Goal: Task Accomplishment & Management: Use online tool/utility

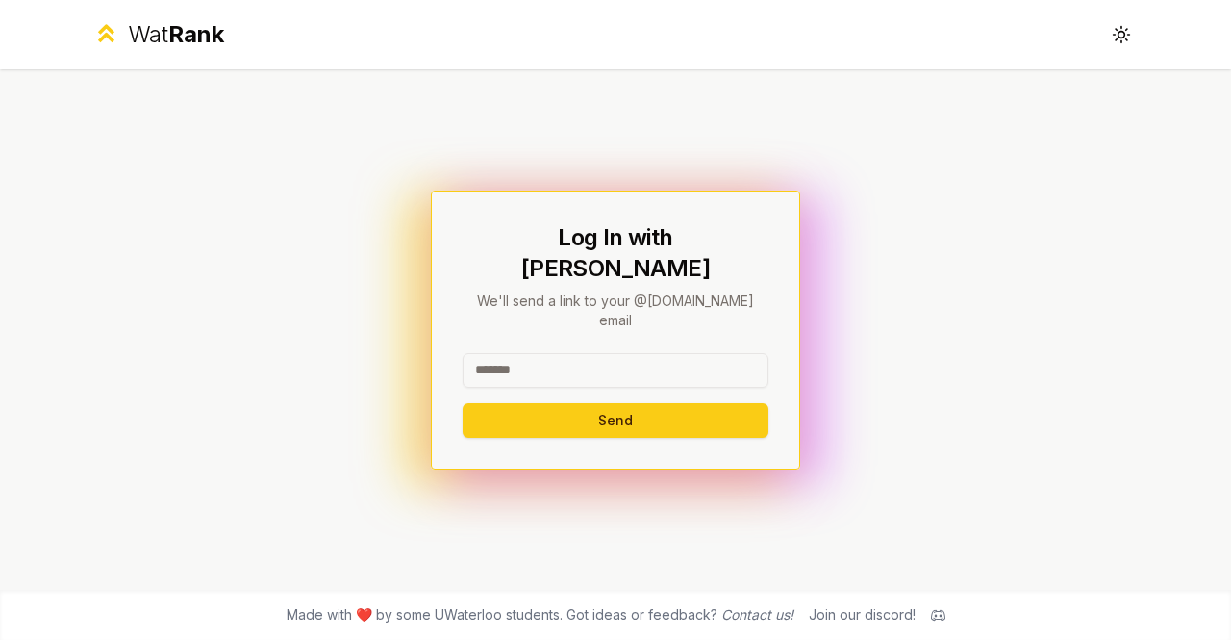
click at [560, 353] on input at bounding box center [616, 370] width 306 height 35
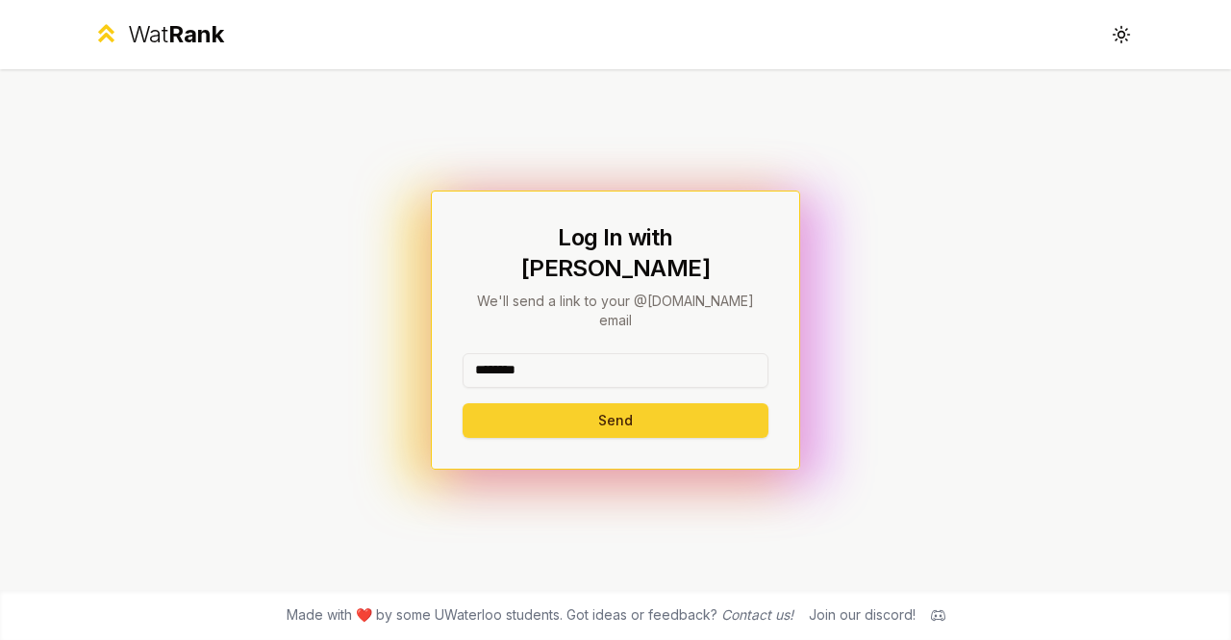
type input "********"
click at [511, 403] on button "Send" at bounding box center [616, 420] width 306 height 35
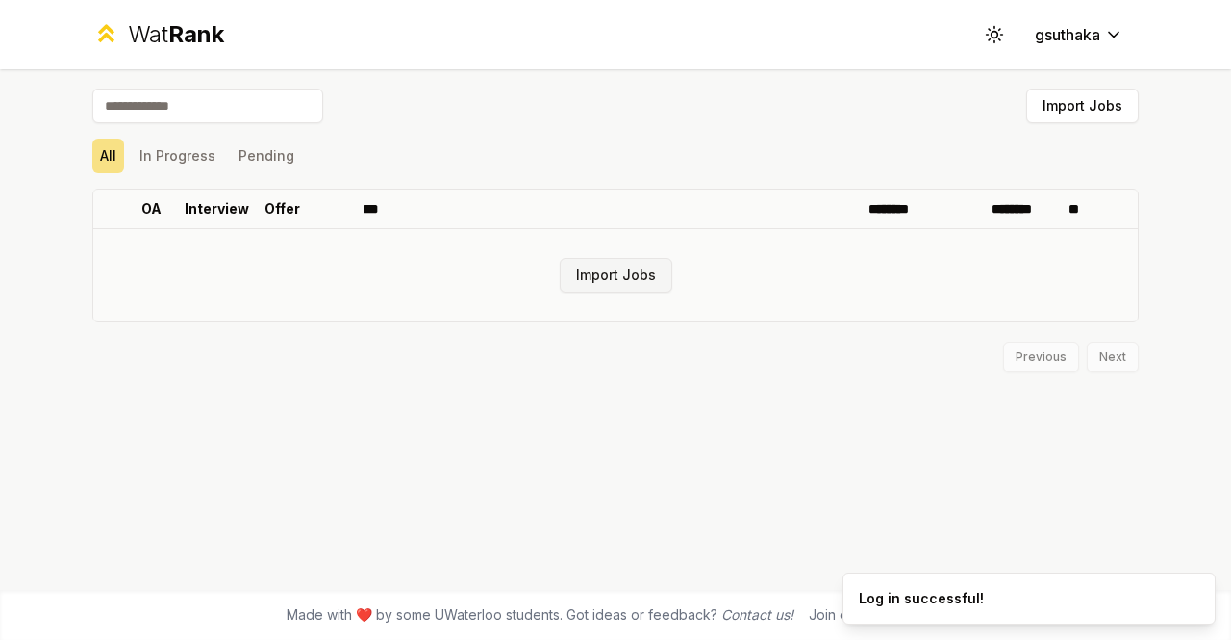
click at [614, 272] on button "Import Jobs" at bounding box center [616, 275] width 113 height 35
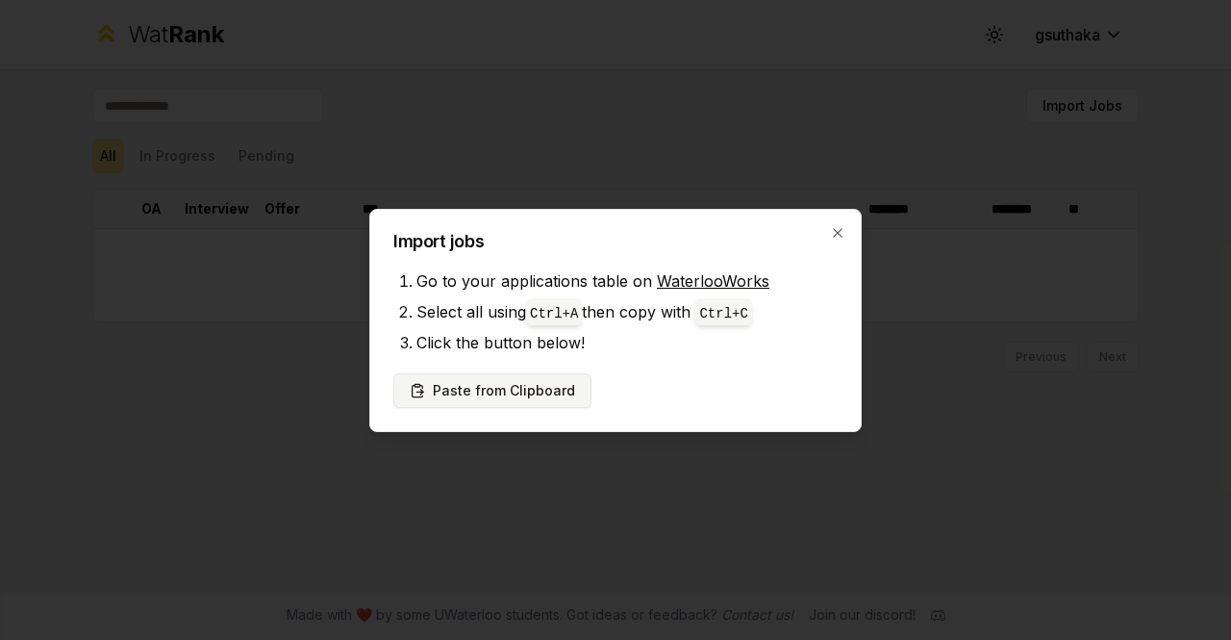
click at [466, 389] on button "Paste from Clipboard" at bounding box center [492, 390] width 198 height 35
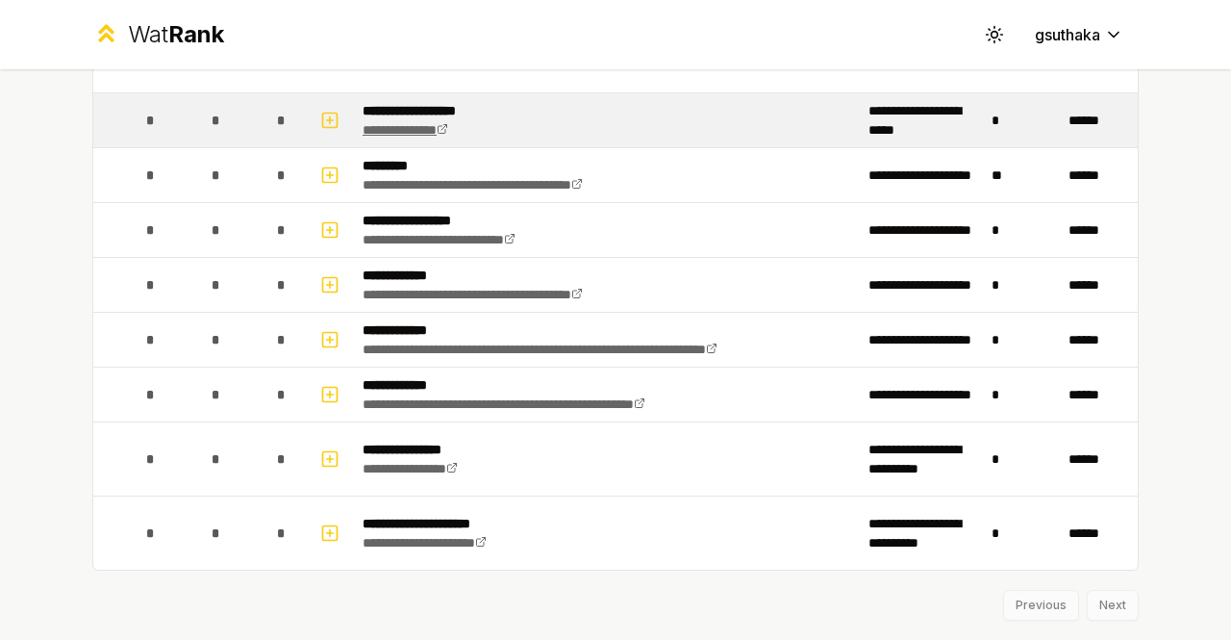
scroll to position [2716, 0]
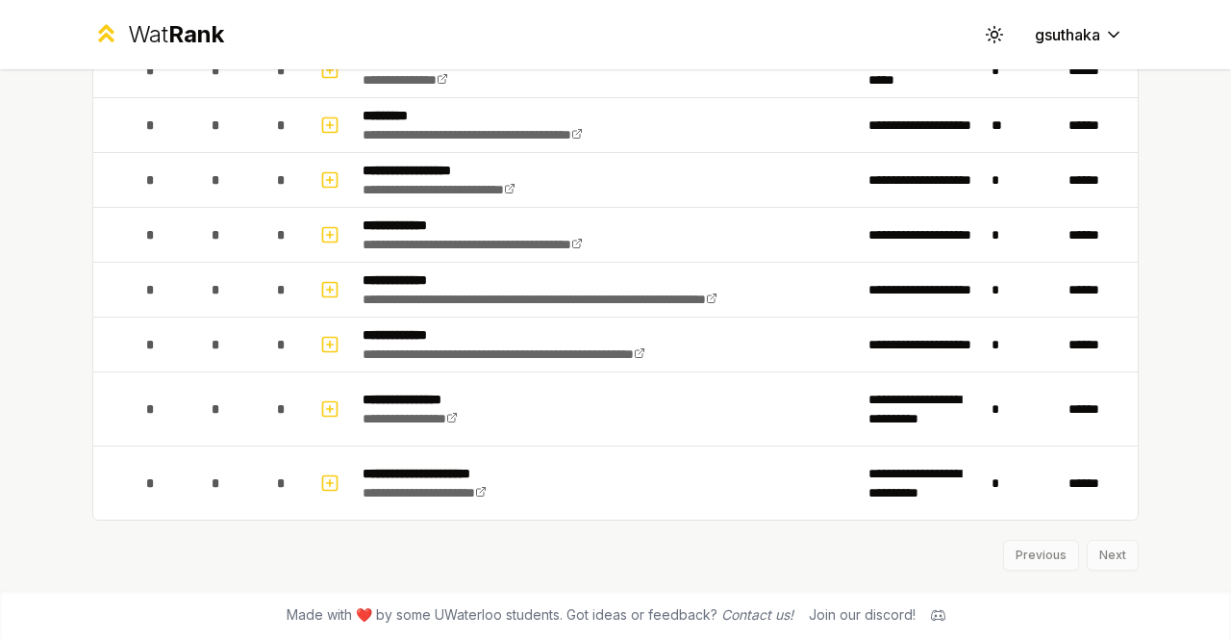
click at [1123, 552] on div "Previous Next" at bounding box center [615, 545] width 1046 height 50
click at [1111, 556] on div "Previous Next" at bounding box center [615, 545] width 1046 height 50
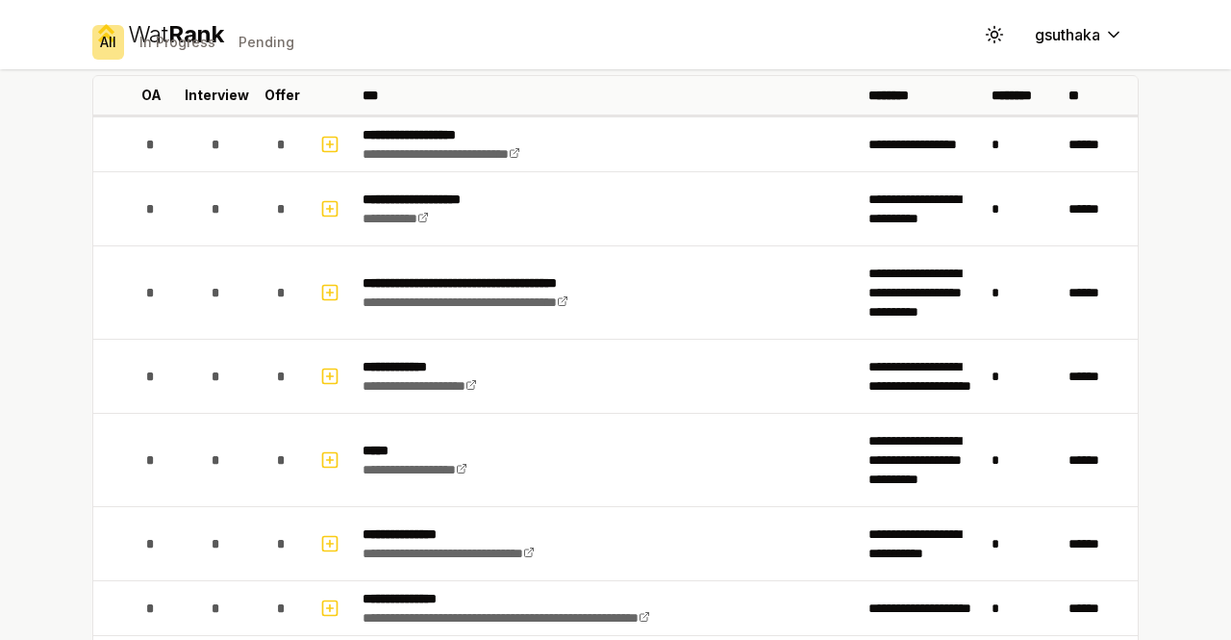
scroll to position [0, 0]
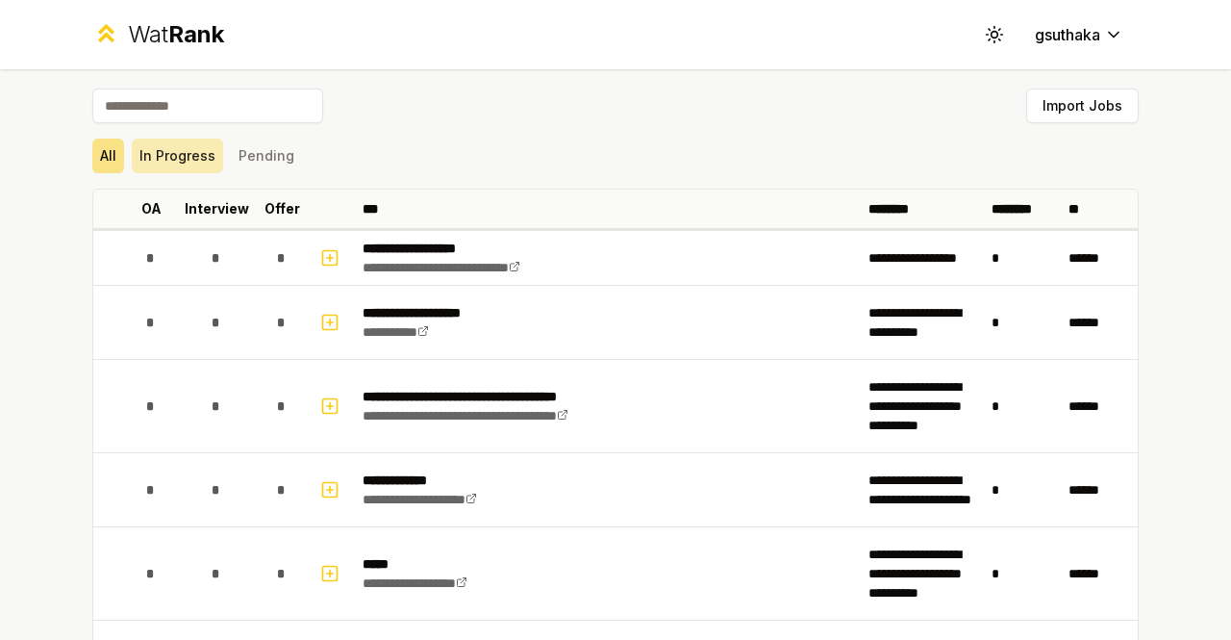
click at [199, 161] on button "In Progress" at bounding box center [177, 155] width 91 height 35
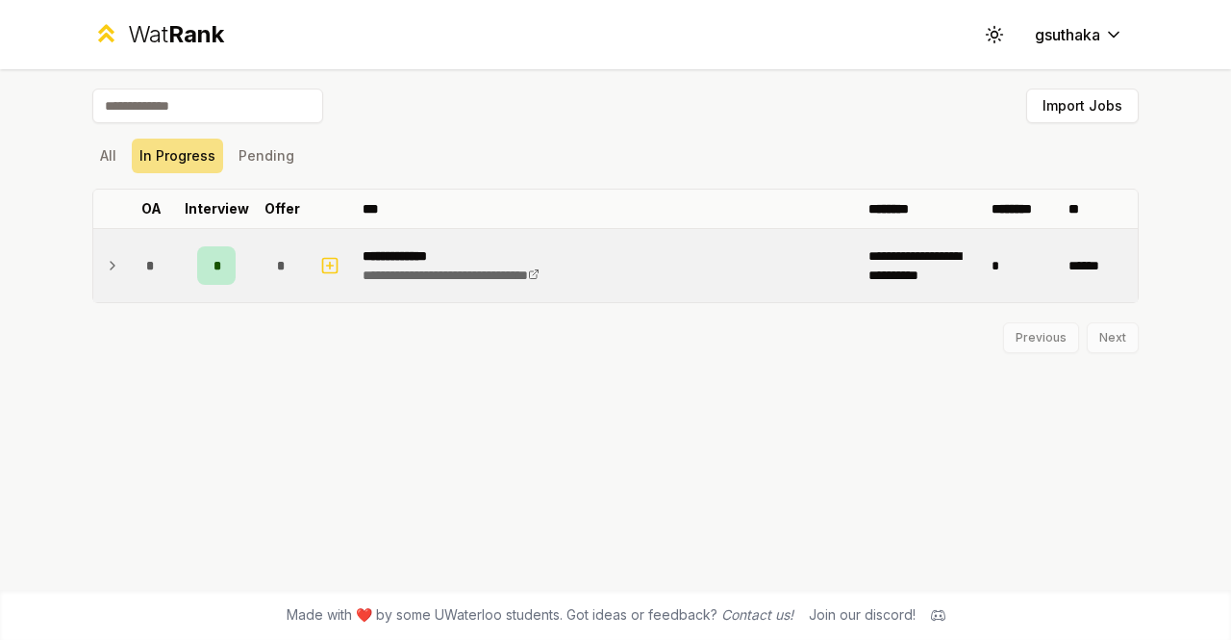
click at [109, 261] on icon at bounding box center [112, 265] width 15 height 23
click at [110, 263] on icon at bounding box center [112, 267] width 15 height 23
click at [113, 149] on button "All" at bounding box center [108, 155] width 32 height 35
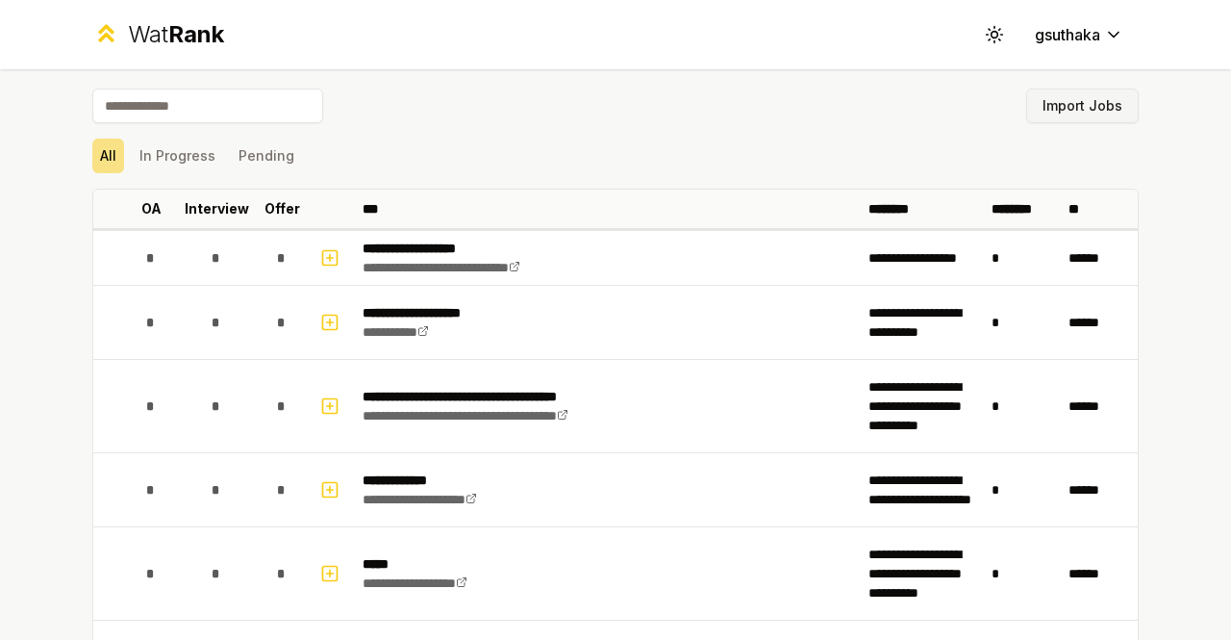
click at [1090, 109] on button "Import Jobs" at bounding box center [1082, 105] width 113 height 35
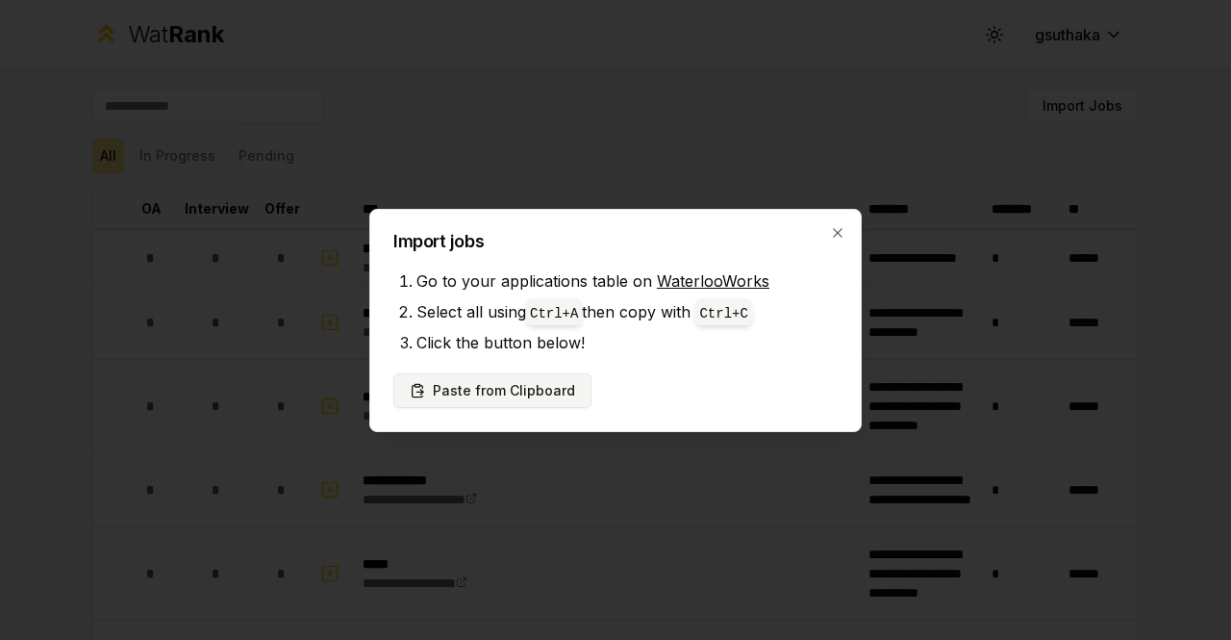
click at [526, 389] on button "Paste from Clipboard" at bounding box center [492, 390] width 198 height 35
